Goal: Information Seeking & Learning: Check status

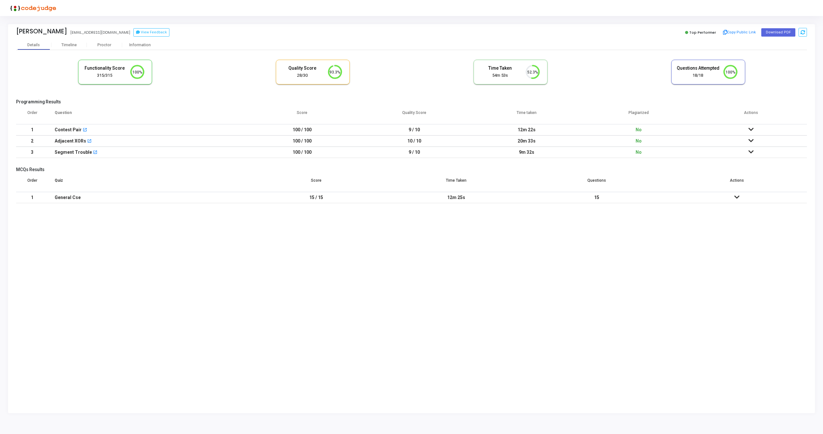
click at [128, 50] on div "Functionality Score 315/315 100% Quality Score 28/30 93.3% Time Taken calculate…" at bounding box center [411, 128] width 790 height 157
click at [43, 9] on img at bounding box center [32, 8] width 48 height 13
click at [29, 9] on img at bounding box center [32, 8] width 48 height 13
click at [102, 42] on div "Proctor" at bounding box center [104, 45] width 35 height 10
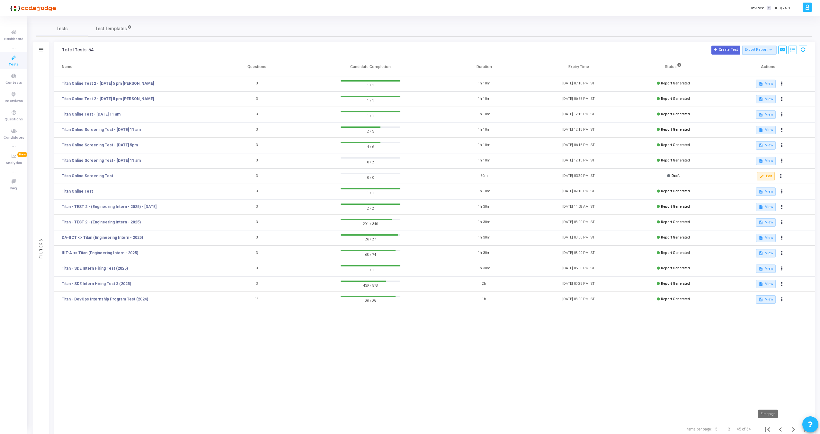
click at [767, 429] on icon "First page" at bounding box center [767, 429] width 9 height 9
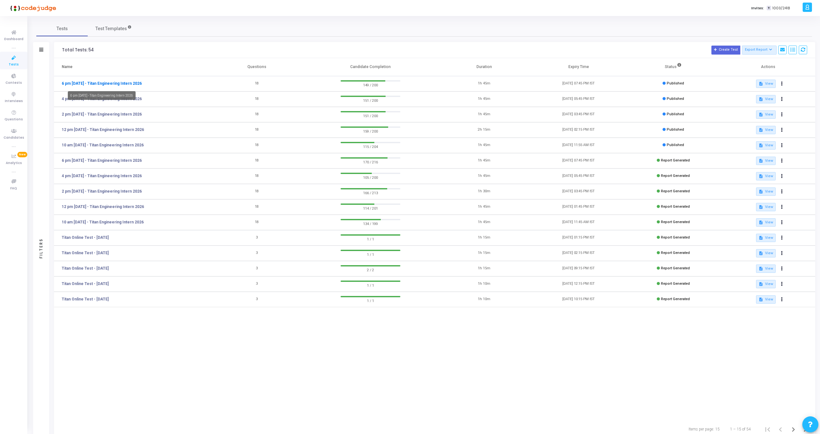
click at [130, 84] on link "6 pm [DATE] - Titan Engineering Intern 2026" at bounding box center [102, 84] width 80 height 6
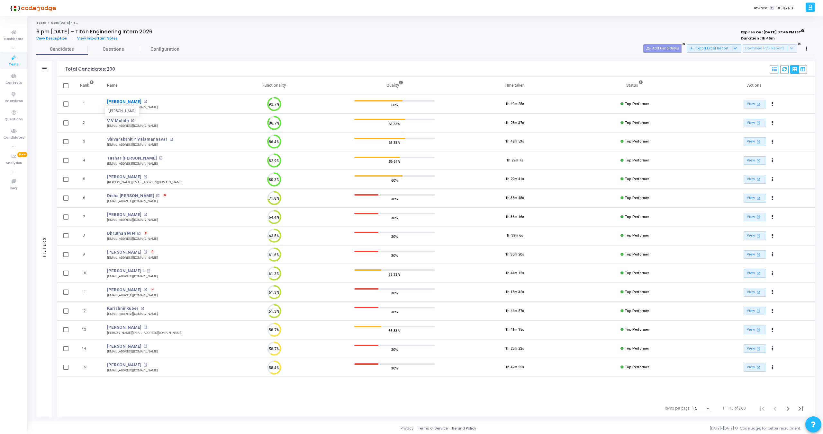
click at [118, 99] on link "Om Mathur" at bounding box center [124, 102] width 34 height 6
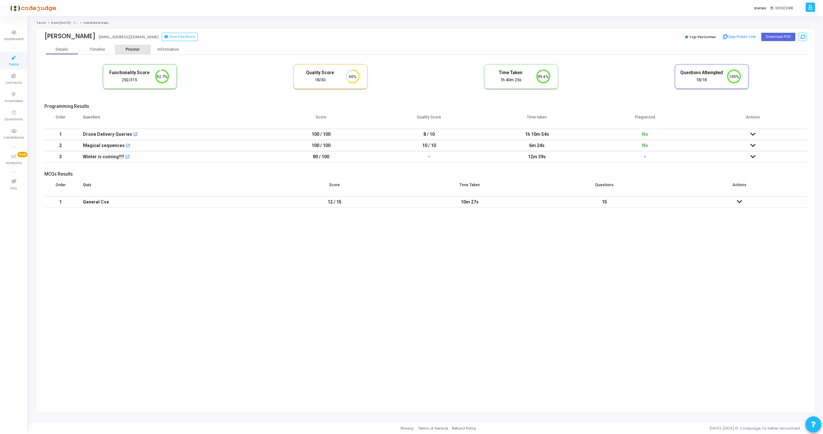
click at [138, 53] on div "Proctor" at bounding box center [132, 50] width 35 height 10
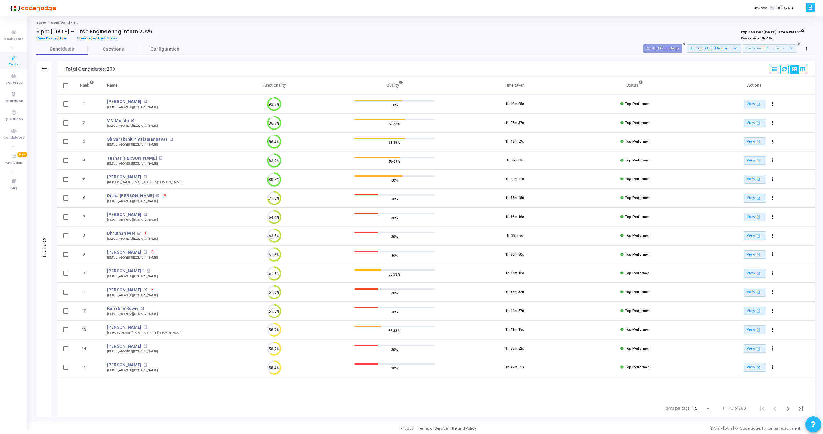
click at [223, 366] on td "58.4%" at bounding box center [274, 367] width 120 height 19
click at [121, 363] on link "Jayashree M" at bounding box center [124, 365] width 34 height 6
click at [124, 159] on link "Tushar Anil Malali" at bounding box center [132, 158] width 50 height 6
click at [120, 234] on link "Dhruthan M N" at bounding box center [121, 233] width 28 height 6
click at [135, 196] on link "Disha Deepak Shanbhag" at bounding box center [130, 196] width 47 height 6
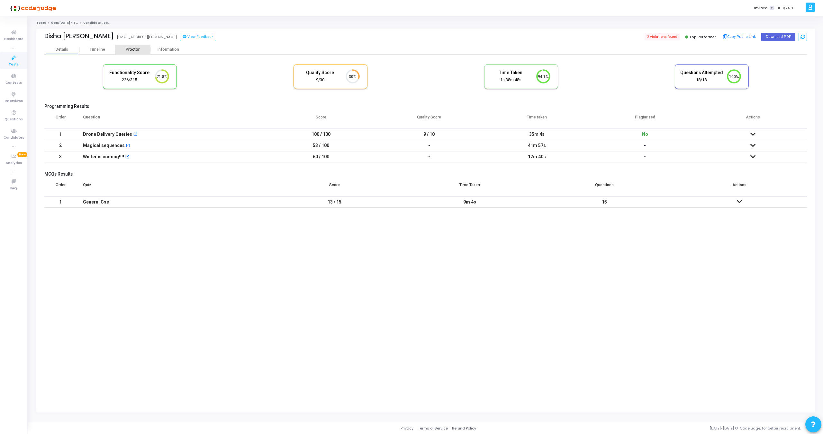
click at [130, 50] on div "Proctor" at bounding box center [132, 49] width 35 height 5
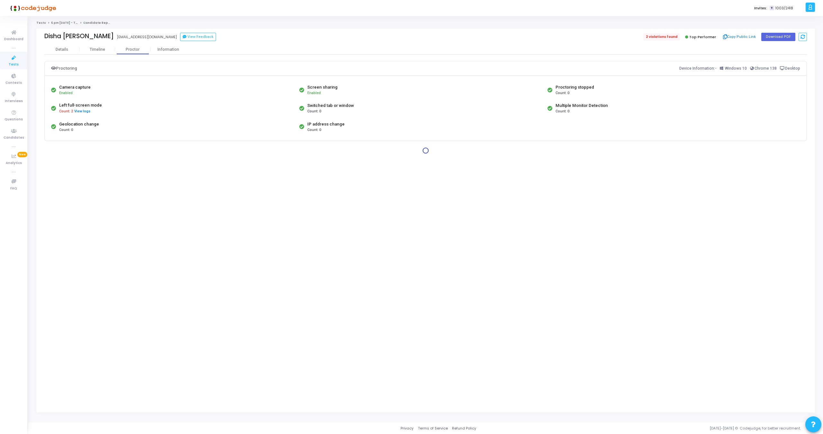
click at [663, 38] on span "2 violations found" at bounding box center [661, 36] width 37 height 7
click at [85, 113] on button "View logs" at bounding box center [82, 112] width 17 height 6
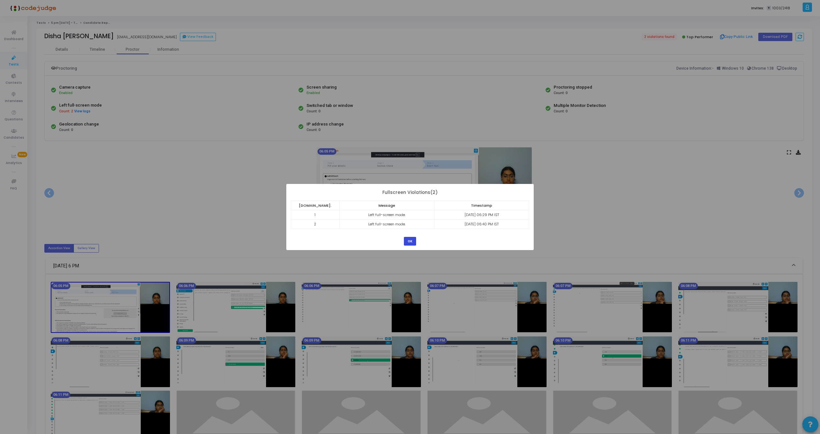
click at [409, 243] on button "OK" at bounding box center [410, 241] width 12 height 9
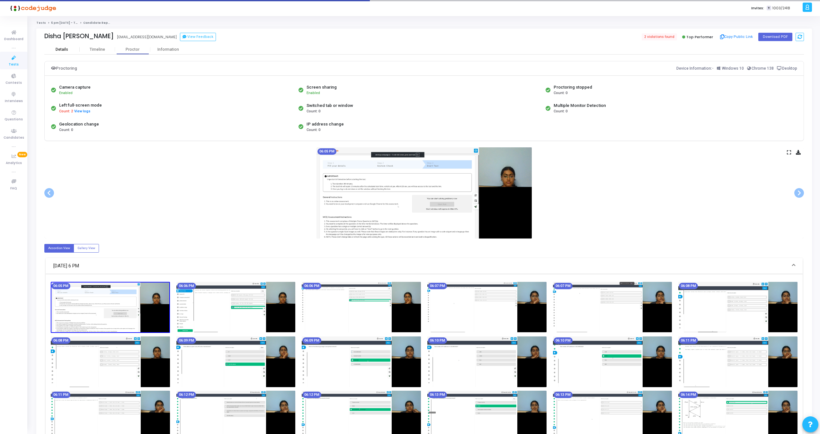
click at [63, 49] on div "Details" at bounding box center [62, 49] width 13 height 5
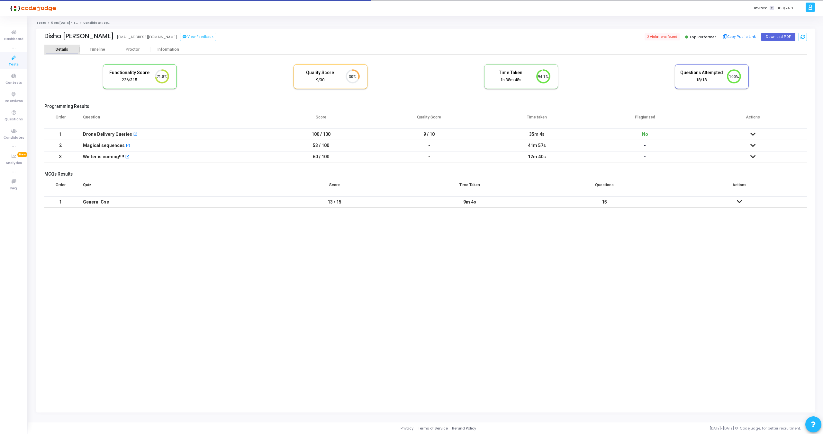
scroll to position [13, 16]
click at [124, 53] on div "Proctor" at bounding box center [132, 50] width 35 height 10
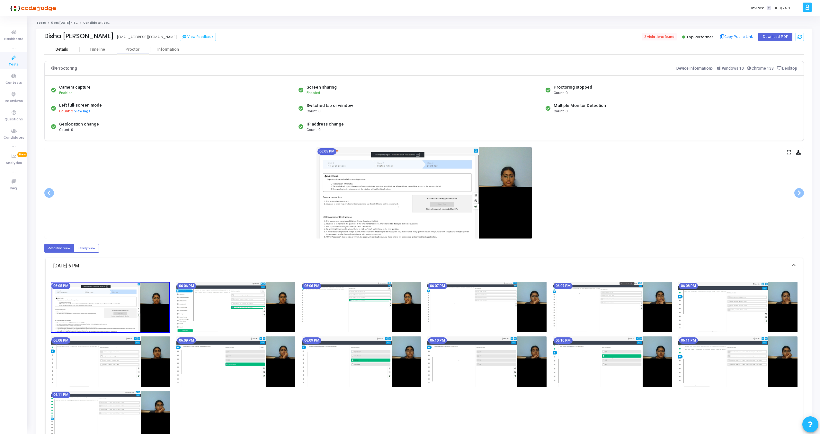
click at [55, 45] on div "Details" at bounding box center [61, 50] width 35 height 10
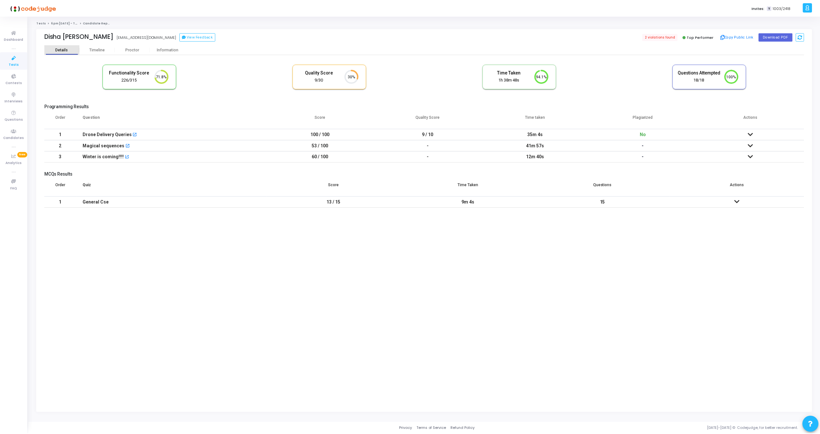
scroll to position [13, 16]
click at [754, 143] on icon at bounding box center [752, 145] width 5 height 4
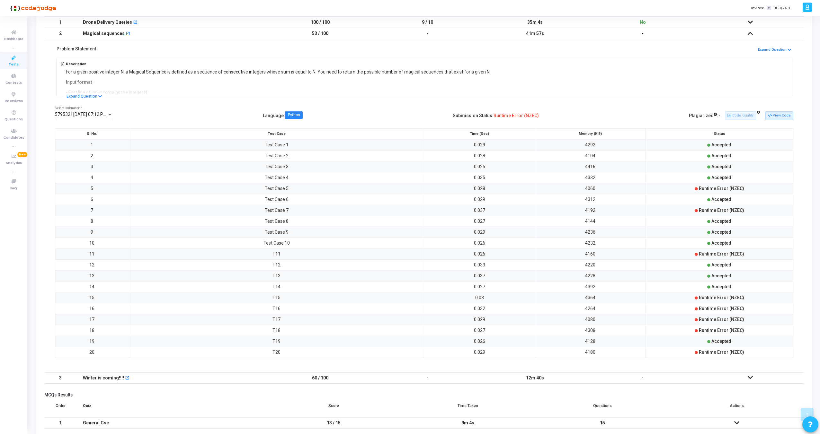
scroll to position [98, 0]
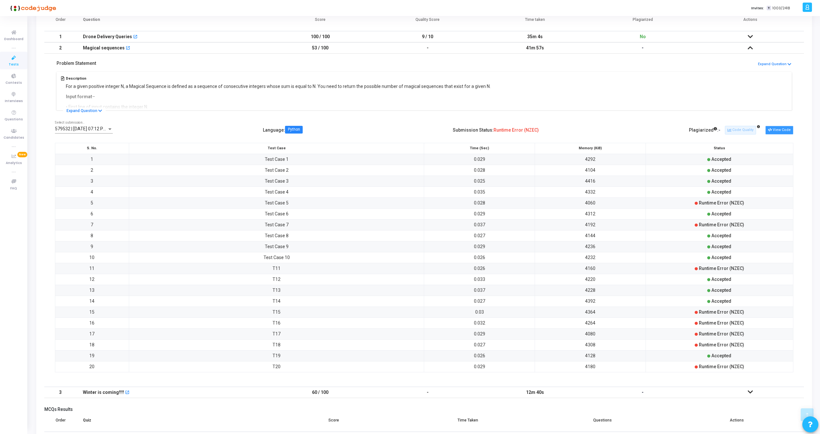
click at [780, 129] on button "View Code" at bounding box center [779, 130] width 28 height 8
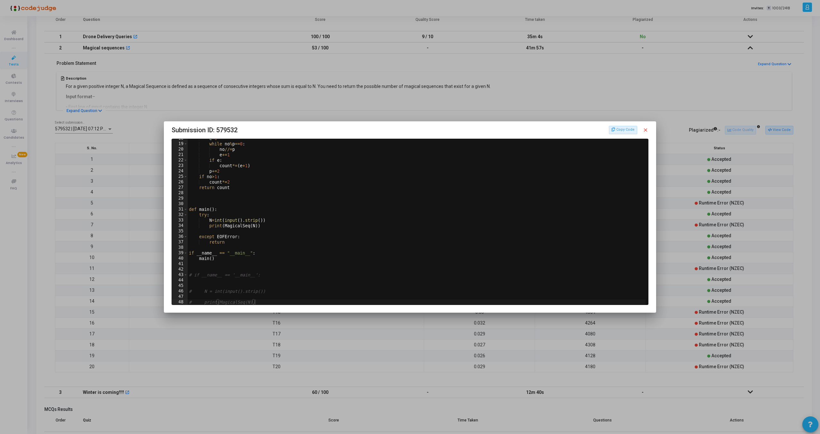
scroll to position [50, 0]
click at [644, 130] on mat-icon "close" at bounding box center [646, 130] width 6 height 6
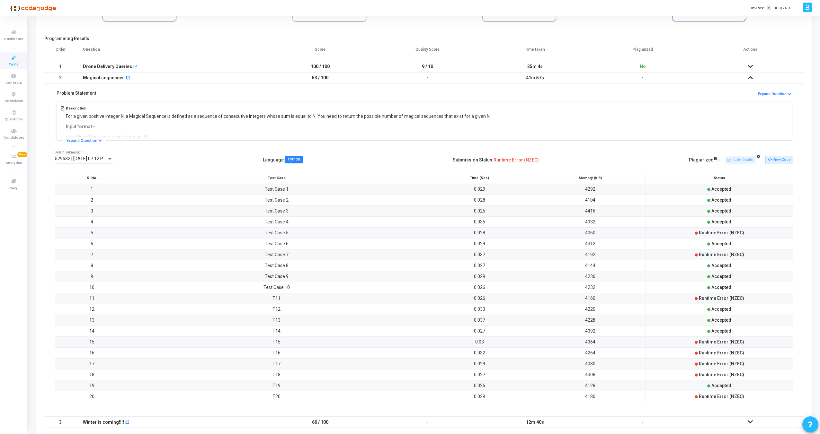
click at [750, 65] on icon at bounding box center [750, 66] width 5 height 4
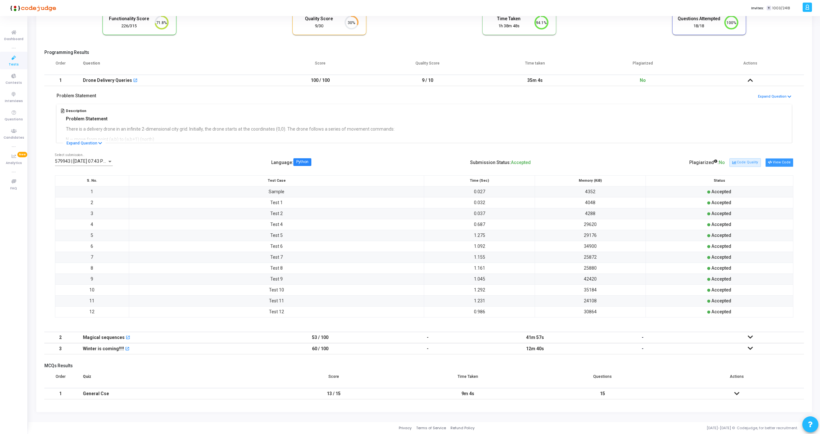
click at [784, 162] on button "View Code" at bounding box center [779, 162] width 28 height 8
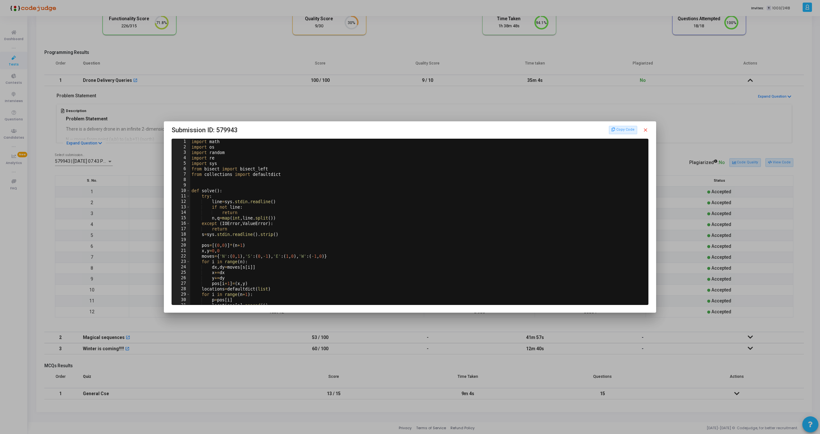
click at [646, 130] on mat-icon "close" at bounding box center [646, 130] width 6 height 6
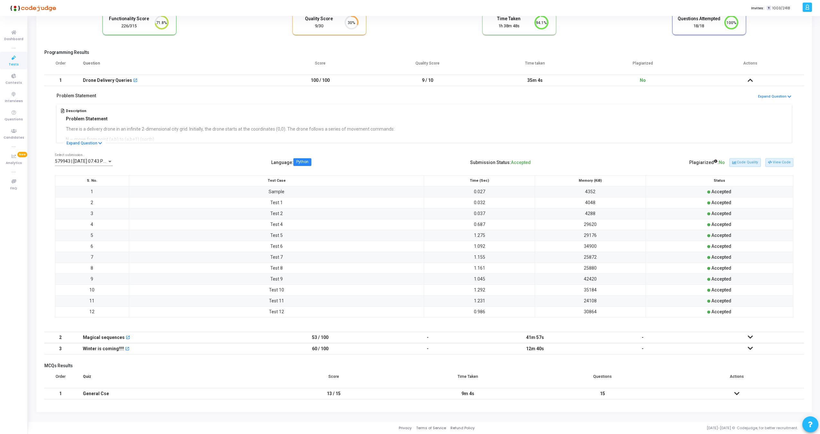
click at [749, 336] on icon at bounding box center [750, 337] width 5 height 4
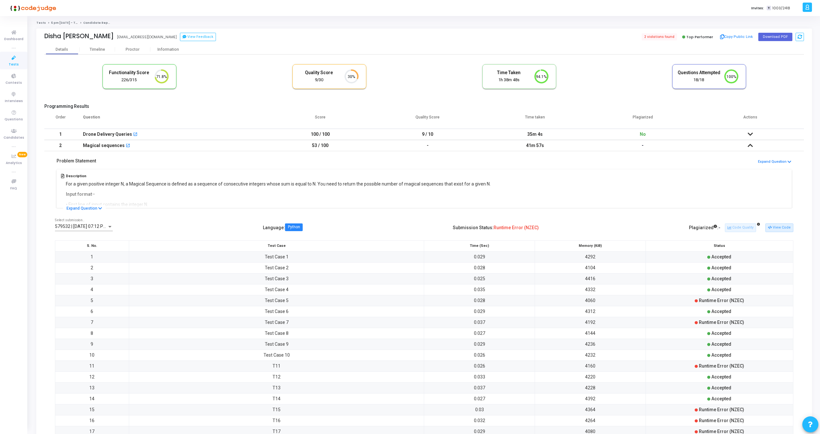
scroll to position [141, 0]
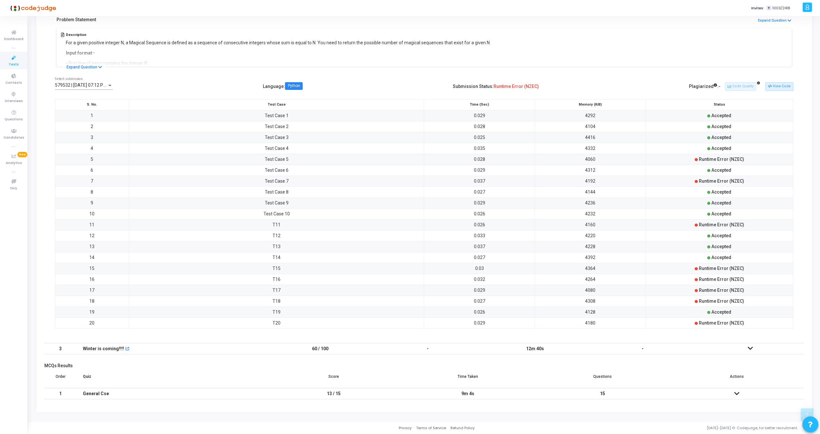
click at [750, 348] on icon at bounding box center [750, 348] width 5 height 4
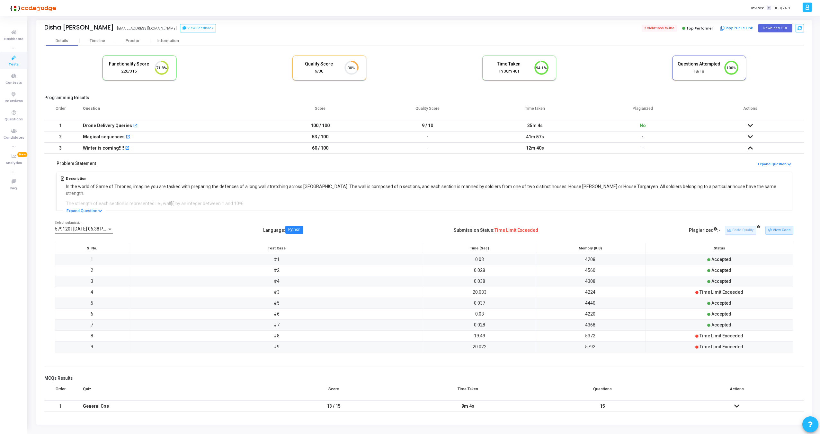
scroll to position [10, 0]
click at [94, 207] on button "Expand Question" at bounding box center [84, 209] width 43 height 6
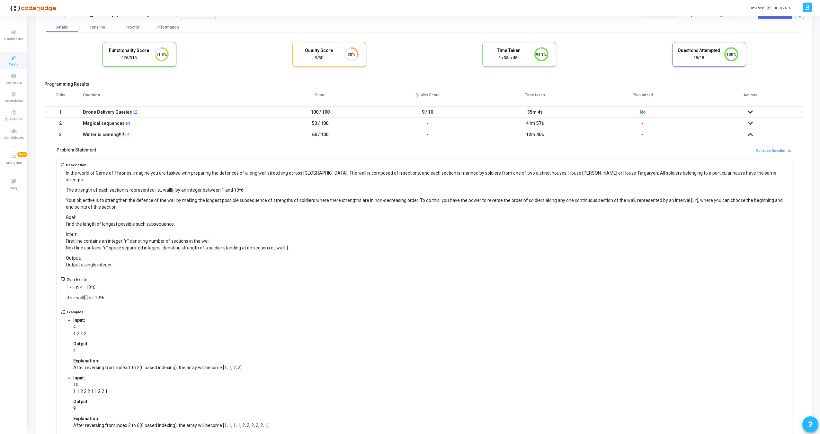
scroll to position [0, 0]
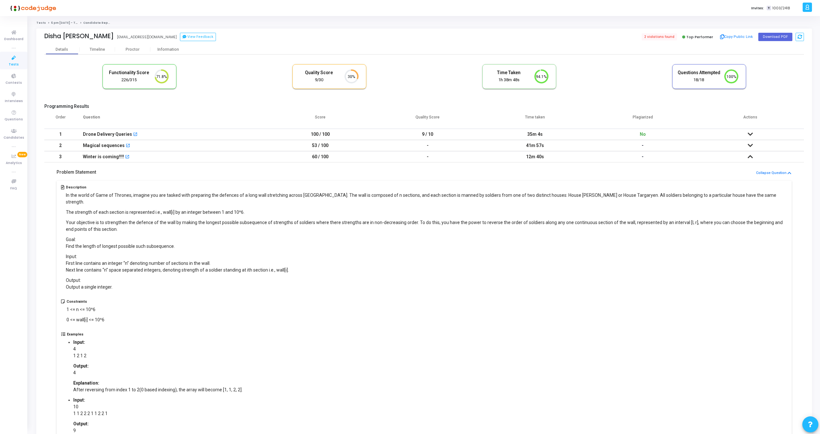
click at [95, 42] on div "Disha Deepak Shanbhag dishasd15@gmail.com View Feedback 2 violations found Top …" at bounding box center [424, 37] width 760 height 16
click at [95, 47] on div "Timeline" at bounding box center [97, 49] width 15 height 5
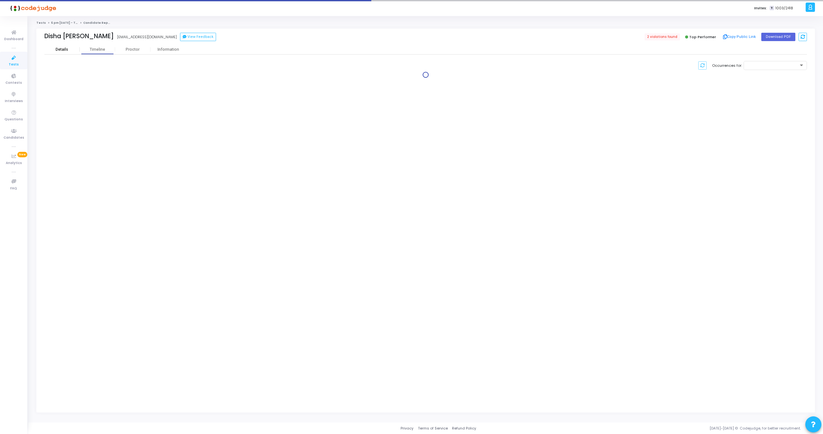
click at [59, 48] on div "Details" at bounding box center [62, 49] width 13 height 5
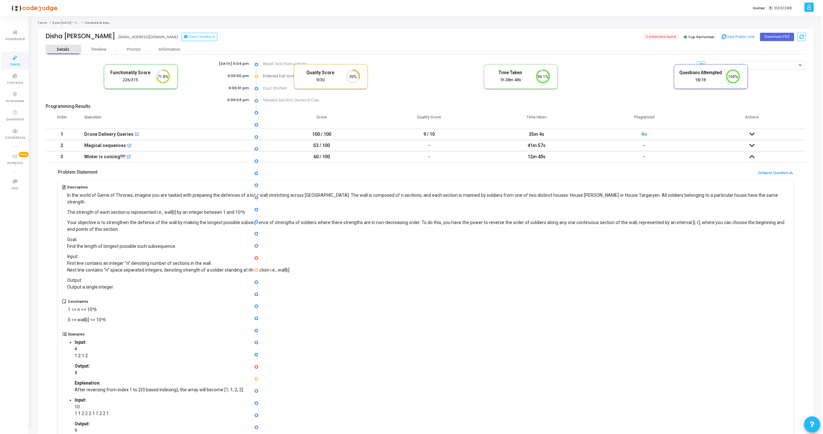
scroll to position [13, 16]
click at [56, 23] on link "6 pm - 12th Aug - Titan Engineering Intern 2026" at bounding box center [86, 23] width 70 height 4
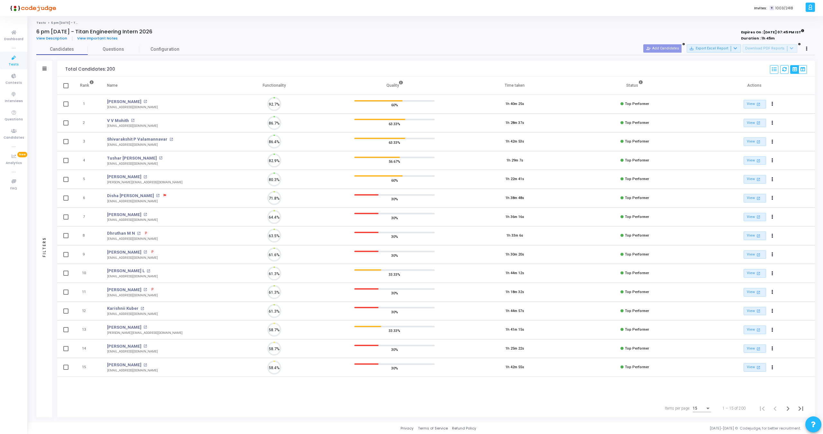
scroll to position [13, 16]
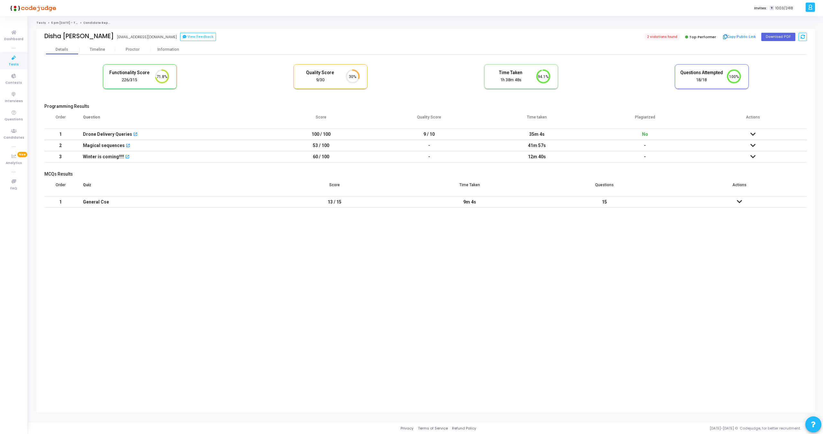
click at [12, 57] on icon at bounding box center [13, 58] width 13 height 8
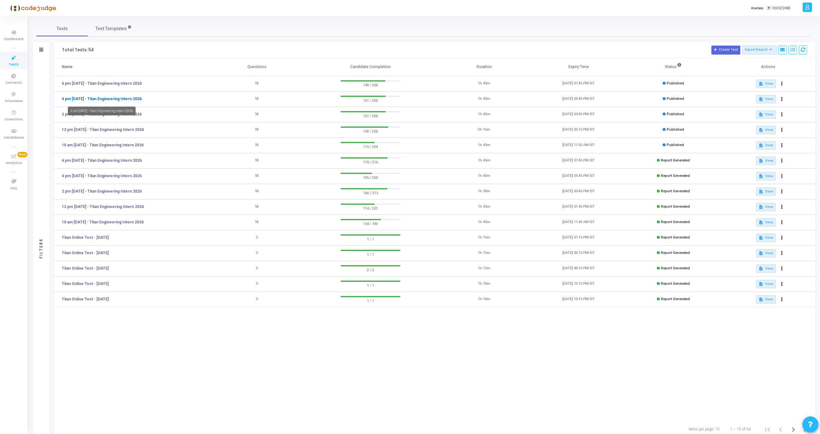
click at [90, 100] on link "4 pm - 12th Aug - Titan Engineering Intern 2026" at bounding box center [102, 99] width 80 height 6
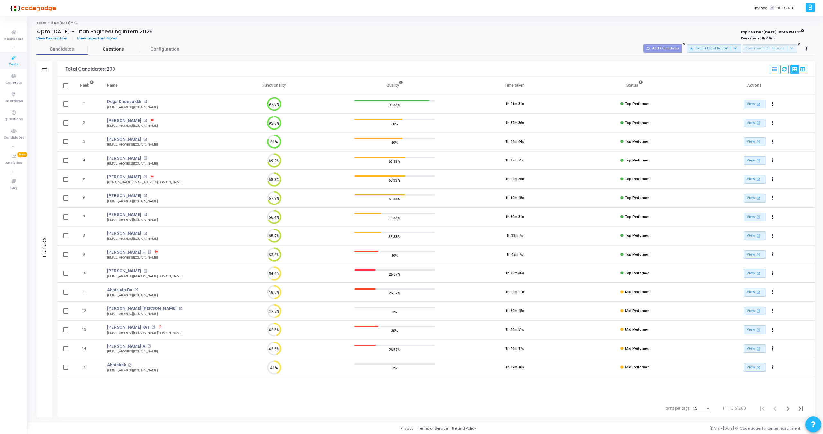
click at [108, 50] on span "Questions" at bounding box center [113, 49] width 51 height 7
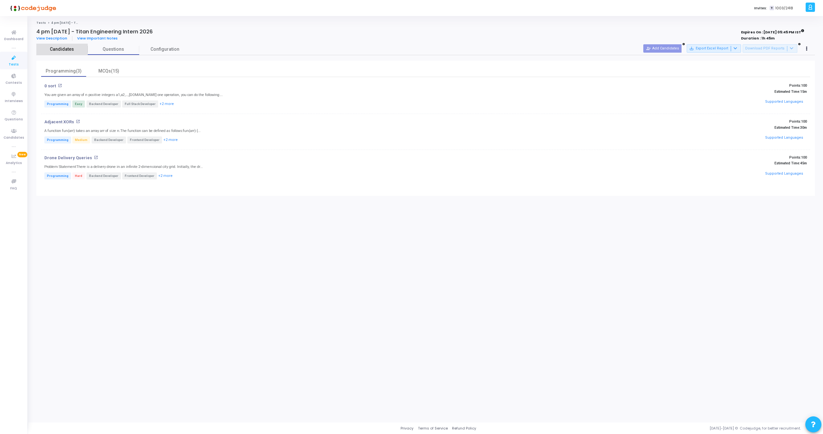
click at [57, 51] on span "Candidates" at bounding box center [61, 49] width 51 height 7
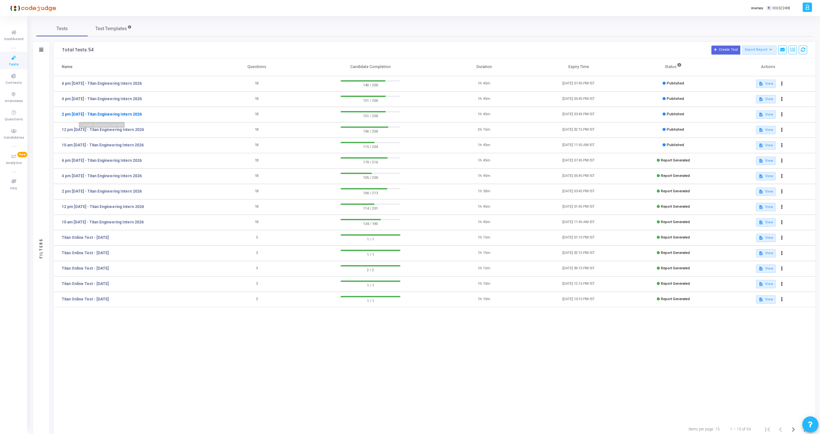
click at [73, 112] on link "2 pm - 12th Aug - Titan Engineering Intern 2026" at bounding box center [102, 114] width 80 height 6
